Goal: Task Accomplishment & Management: Manage account settings

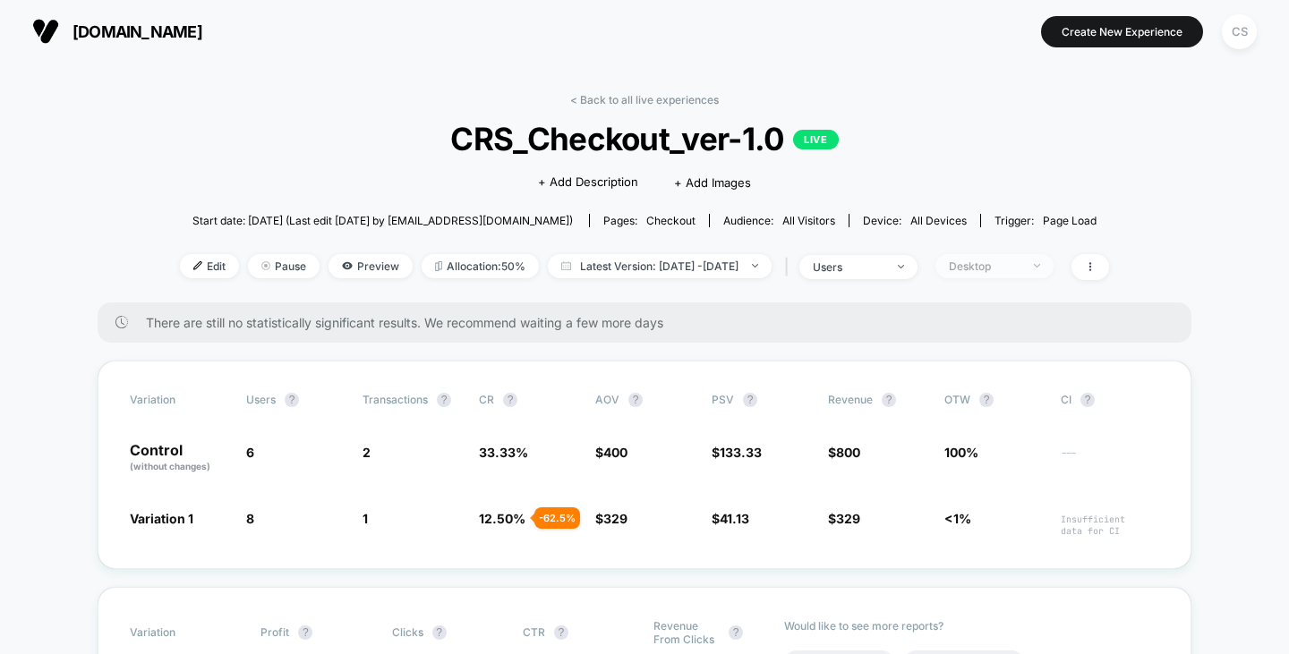
click at [1004, 269] on div "Desktop" at bounding box center [985, 266] width 72 height 13
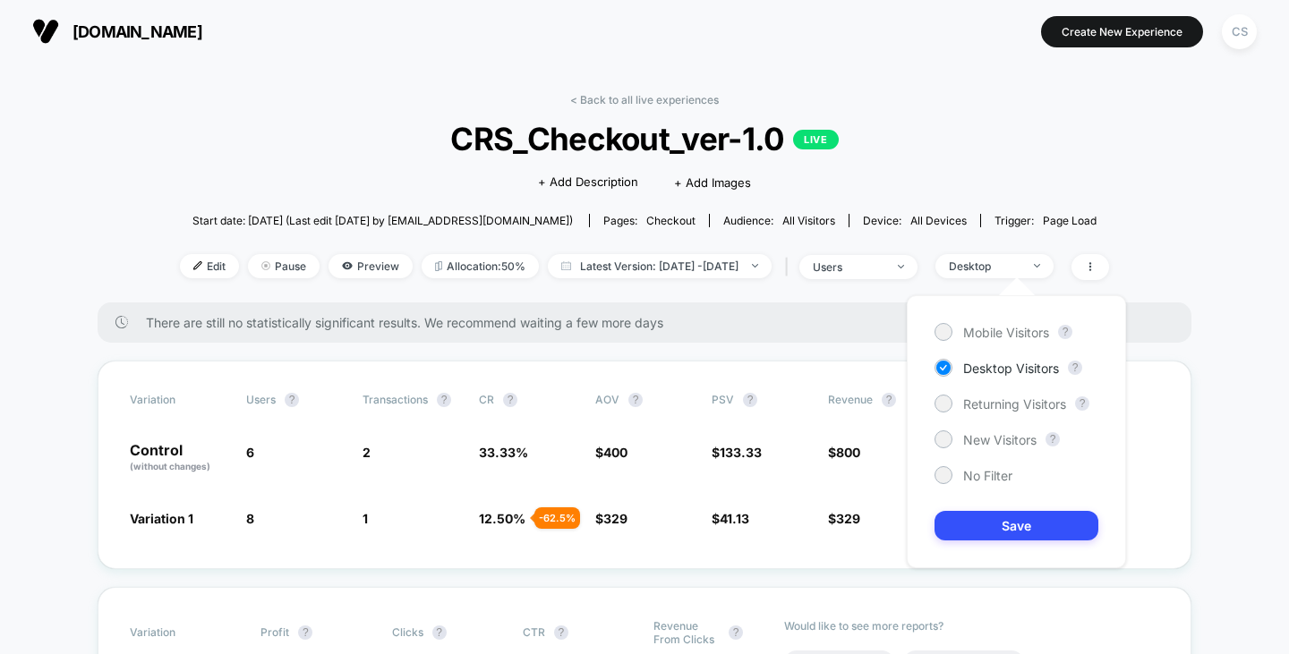
click at [975, 486] on div "Mobile Visitors ? Desktop Visitors ? Returning Visitors ? New Visitors ? No Fil…" at bounding box center [1015, 431] width 219 height 273
click at [974, 484] on div "Mobile Visitors ? Desktop Visitors ? Returning Visitors ? New Visitors ? No Fil…" at bounding box center [1015, 431] width 219 height 273
click at [973, 479] on span "No Filter" at bounding box center [987, 475] width 49 height 15
click at [974, 521] on button "Save" at bounding box center [1016, 526] width 164 height 30
